Goal: Task Accomplishment & Management: Manage account settings

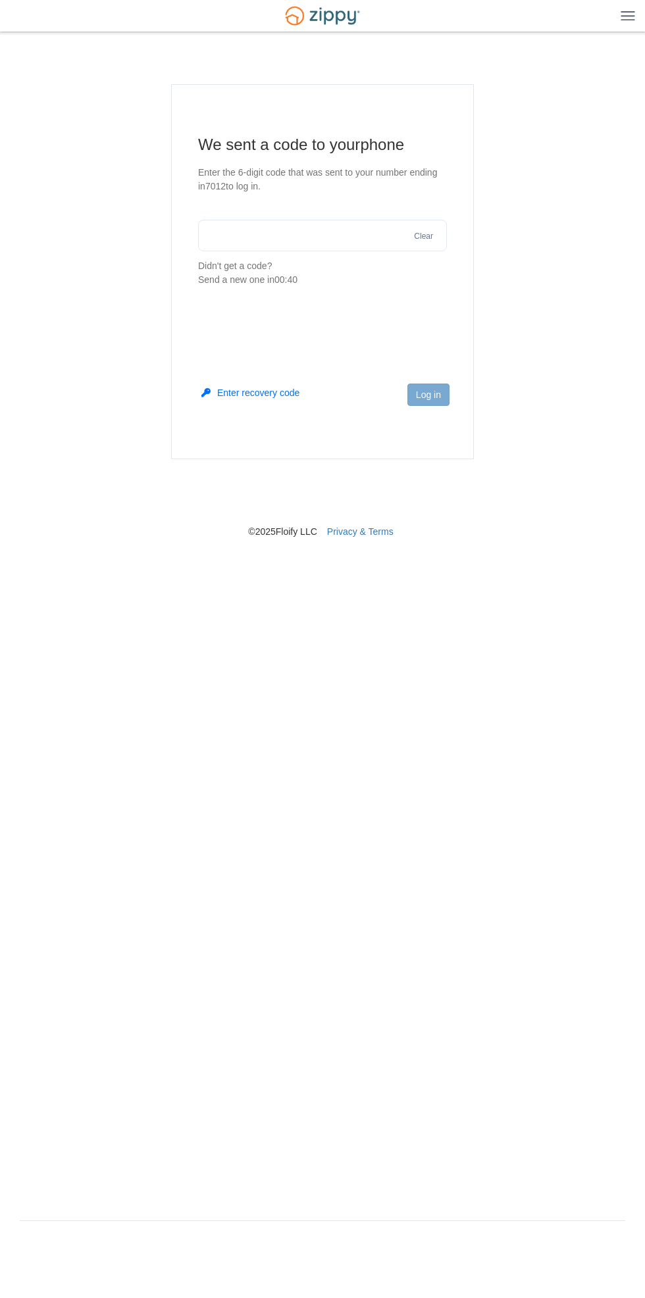
click at [305, 232] on input "text" at bounding box center [322, 236] width 249 height 32
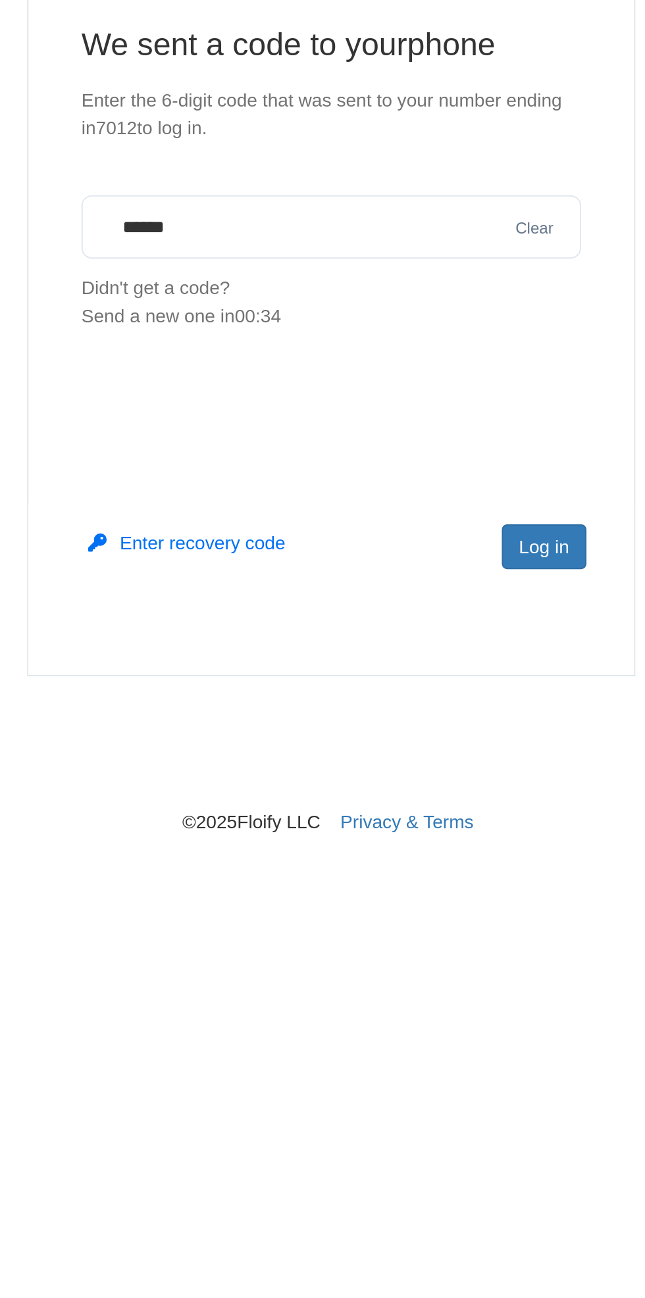
type input "******"
click at [432, 297] on button "Log in" at bounding box center [428, 394] width 42 height 22
